Goal: Task Accomplishment & Management: Use online tool/utility

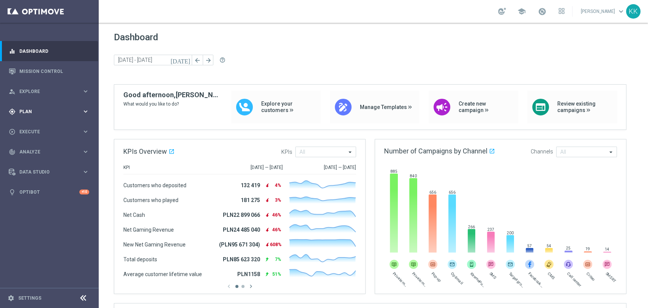
click at [77, 114] on div "gps_fixed Plan" at bounding box center [45, 111] width 73 height 7
click at [52, 151] on span "Templates" at bounding box center [47, 150] width 54 height 5
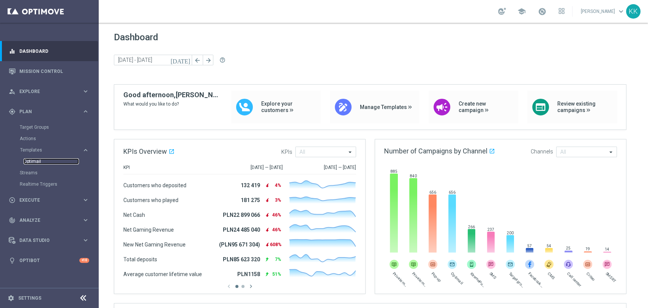
click at [43, 163] on link "Optimail" at bounding box center [51, 161] width 55 height 6
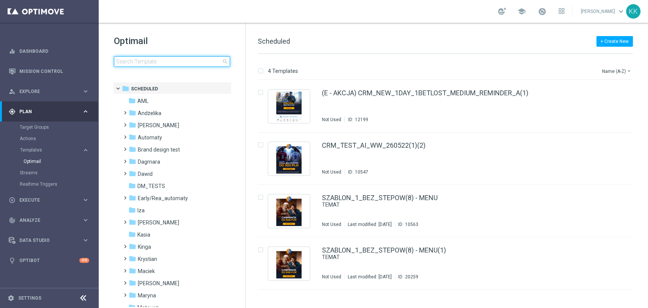
click at [215, 58] on input at bounding box center [172, 61] width 116 height 11
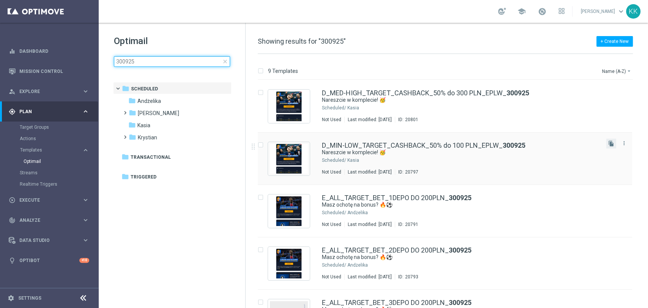
type input "300925"
click at [607, 147] on button "file_copy" at bounding box center [612, 144] width 10 height 10
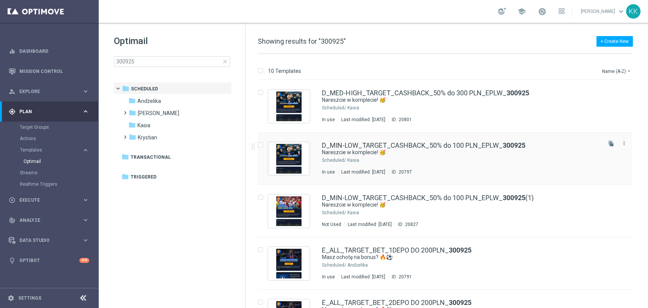
click at [386, 162] on div "Kasia" at bounding box center [473, 160] width 253 height 6
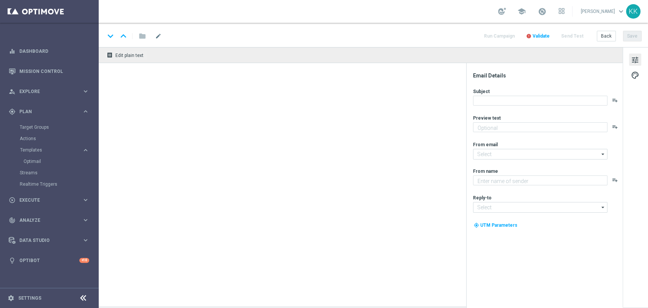
type textarea "Graj bezpiecznie do 100 zł 🛡️"
type input "[EMAIL_ADDRESS][DOMAIN_NAME]"
type textarea "STS"
type input "[EMAIL_ADDRESS][DOMAIN_NAME]"
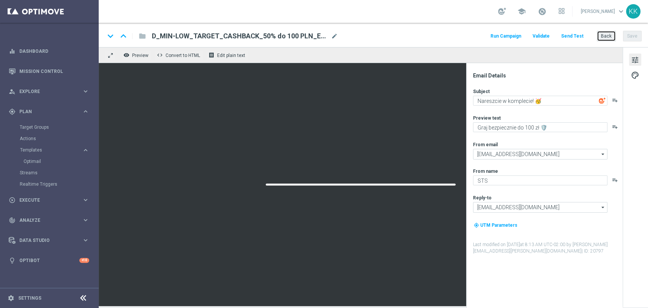
click at [601, 39] on button "Back" at bounding box center [606, 36] width 19 height 11
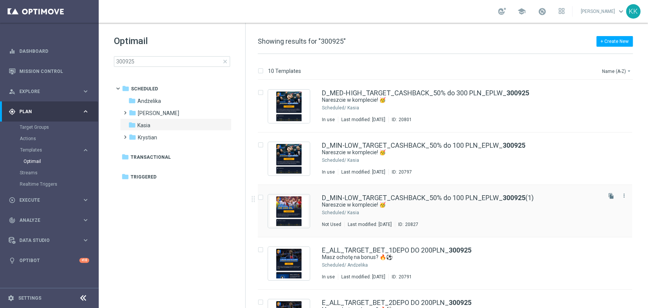
click at [447, 210] on div "Kasia" at bounding box center [473, 213] width 253 height 6
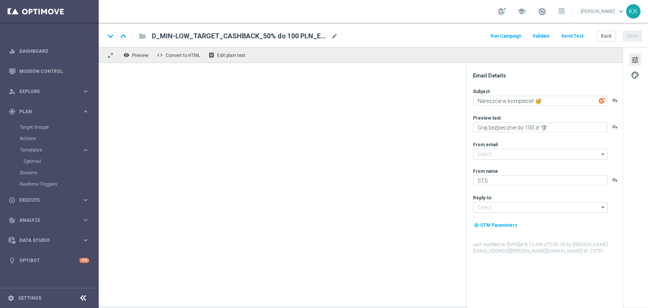
type input "[EMAIL_ADDRESS][DOMAIN_NAME]"
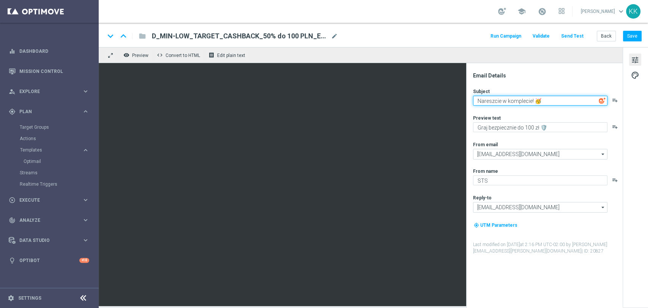
paste textarea "Plan na weekend? Wrzucić na [PERSON_NAME]! 😎"
type textarea "Plan na weekend? Wrzucić na [PERSON_NAME]! 😎"
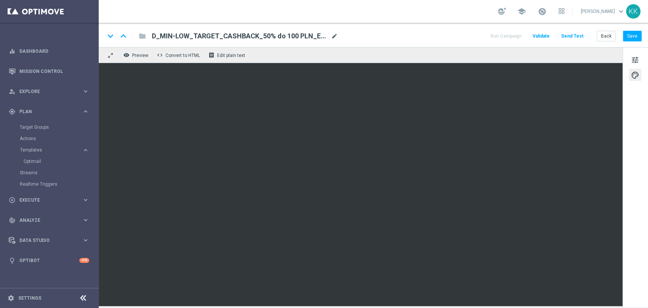
click at [334, 36] on span "mode_edit" at bounding box center [334, 36] width 7 height 7
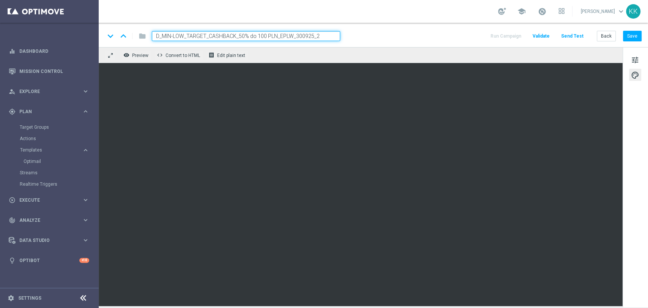
type input "D_MIN-LOW_TARGET_CASHBACK_50% do 100 PLN_EPLW_300925_2"
click at [637, 35] on button "Save" at bounding box center [632, 36] width 19 height 11
click at [635, 55] on span "tune" at bounding box center [635, 60] width 8 height 10
click at [635, 34] on button "Save" at bounding box center [632, 36] width 19 height 11
click at [638, 58] on span "tune" at bounding box center [635, 60] width 8 height 10
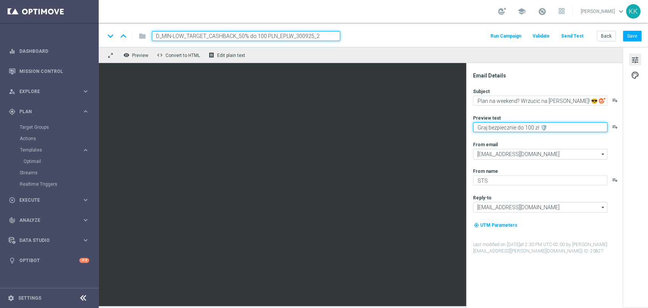
drag, startPoint x: 516, startPoint y: 127, endPoint x: 489, endPoint y: 130, distance: 26.8
click at [489, 130] on textarea "Graj bezpiecznie do 100 zł 🛡️" at bounding box center [540, 127] width 134 height 10
click at [575, 127] on textarea "Graj z cashbackiem do 100 zł 🛡️" at bounding box center [540, 127] width 134 height 10
paste textarea "🔙"
click at [632, 38] on button "Save" at bounding box center [632, 36] width 19 height 11
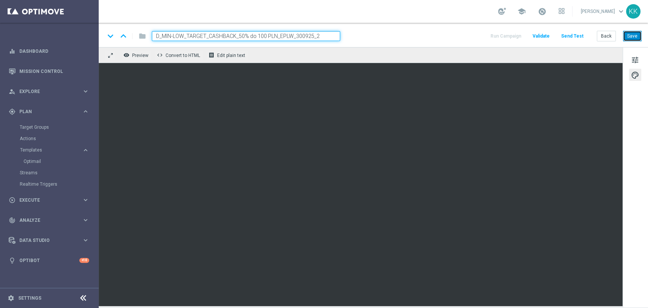
click at [626, 40] on button "Save" at bounding box center [632, 36] width 19 height 11
click at [637, 38] on button "Save" at bounding box center [632, 36] width 19 height 11
click at [640, 29] on div "keyboard_arrow_down keyboard_arrow_up folder D_MIN-LOW_TARGET_CASHBACK_50% do 1…" at bounding box center [374, 35] width 550 height 24
click at [625, 40] on button "Save" at bounding box center [632, 36] width 19 height 11
click at [630, 64] on button "tune" at bounding box center [635, 60] width 12 height 12
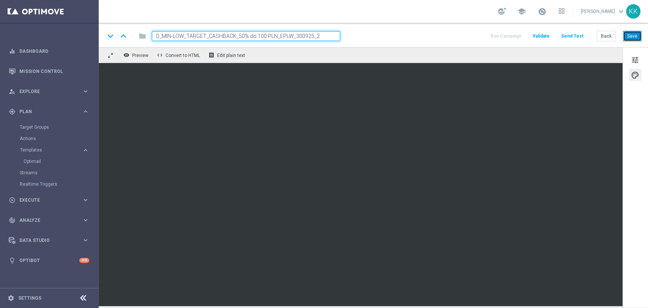
click at [641, 36] on button "Save" at bounding box center [632, 36] width 19 height 11
click at [638, 58] on span "tune" at bounding box center [635, 60] width 8 height 10
click at [631, 33] on button "Save" at bounding box center [632, 36] width 19 height 11
click at [631, 43] on div "keyboard_arrow_down keyboard_arrow_up folder D_MIN-LOW_TARGET_CASHBACK_50% do 1…" at bounding box center [374, 35] width 550 height 24
click at [635, 59] on span "tune" at bounding box center [635, 60] width 8 height 10
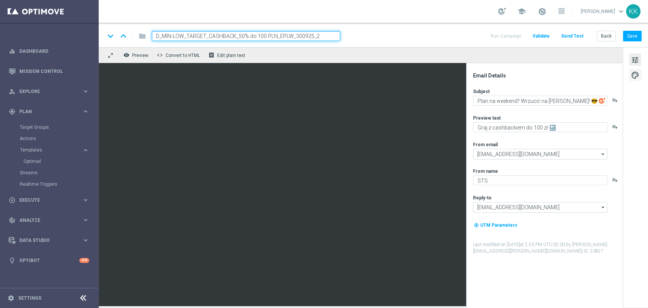
click at [632, 75] on span "palette" at bounding box center [635, 75] width 8 height 10
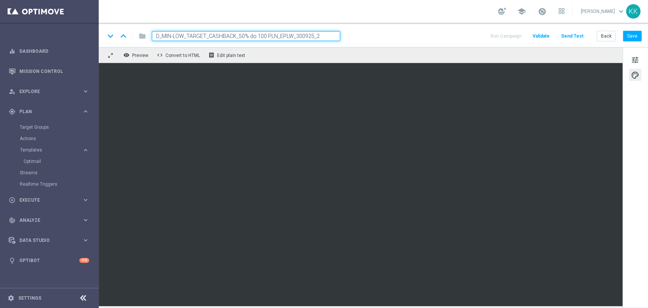
click at [643, 41] on div "keyboard_arrow_down keyboard_arrow_up folder D_MIN-LOW_TARGET_CASHBACK_50% do 1…" at bounding box center [374, 35] width 550 height 24
click at [640, 41] on button "Save" at bounding box center [632, 36] width 19 height 11
click at [639, 62] on button "tune" at bounding box center [635, 60] width 12 height 12
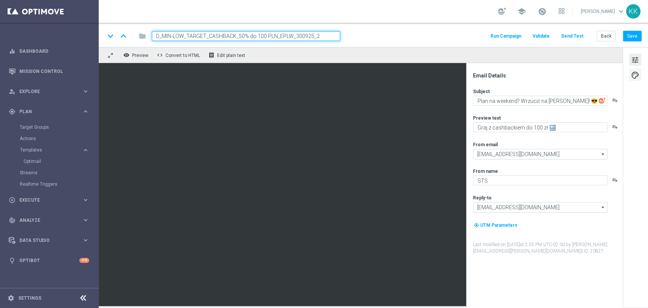
click at [633, 76] on span "palette" at bounding box center [635, 75] width 8 height 10
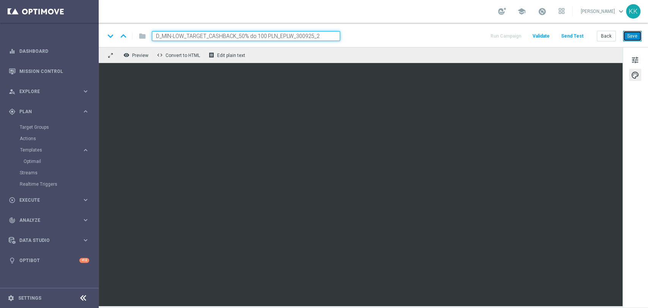
click at [632, 39] on button "Save" at bounding box center [632, 36] width 19 height 11
click at [624, 36] on button "Save" at bounding box center [632, 36] width 19 height 11
click at [639, 58] on span "tune" at bounding box center [635, 60] width 8 height 10
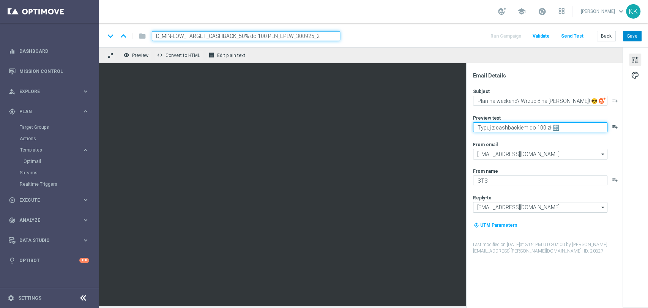
type textarea "Typuj z cashbackiem do 100 zł 🔙"
click at [629, 38] on button "Save" at bounding box center [632, 36] width 19 height 11
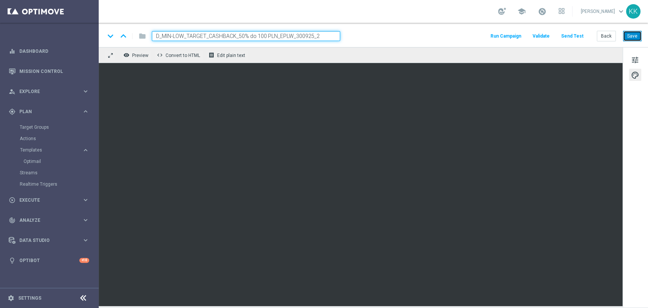
click at [637, 32] on button "Save" at bounding box center [632, 36] width 19 height 11
